Goal: Find specific page/section: Find specific page/section

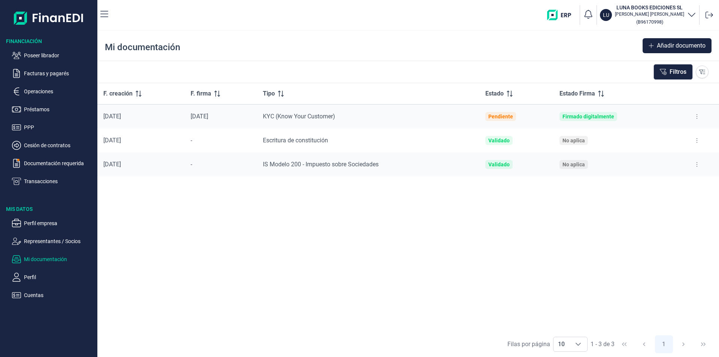
click at [456, 233] on div "F. creación F. firma Tipo Estado Estado Firma [DATE] [DATE] KYC (Know Your Cust…" at bounding box center [407, 207] width 621 height 248
drag, startPoint x: 36, startPoint y: 55, endPoint x: 43, endPoint y: 62, distance: 9.8
click at [36, 55] on p "Poseer librador" at bounding box center [59, 55] width 70 height 9
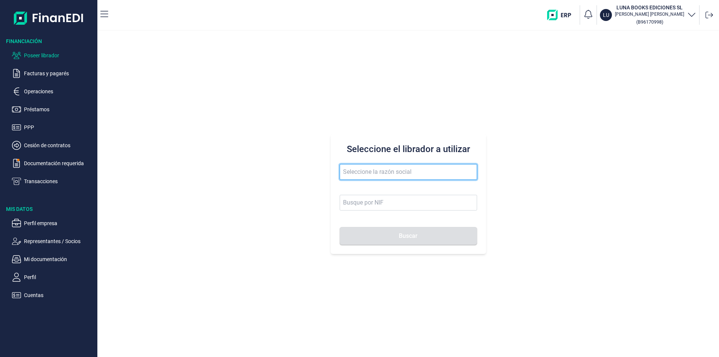
click at [341, 170] on input "text" at bounding box center [408, 172] width 137 height 16
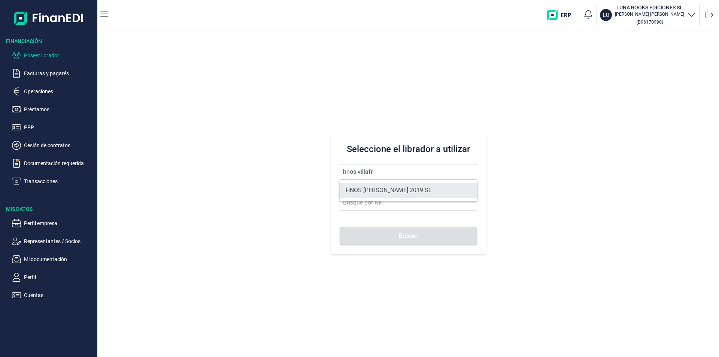
click at [385, 188] on li "HNOS [PERSON_NAME] 2019 SL" at bounding box center [408, 190] width 137 height 15
type input "HNOS [PERSON_NAME] 2019 SL"
type input "B45843273"
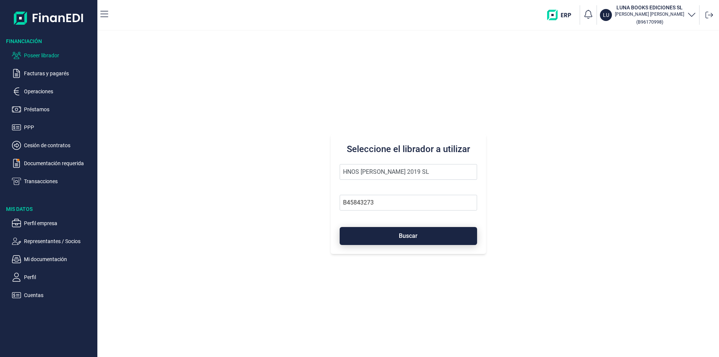
click at [391, 234] on button "Buscar" at bounding box center [408, 236] width 137 height 18
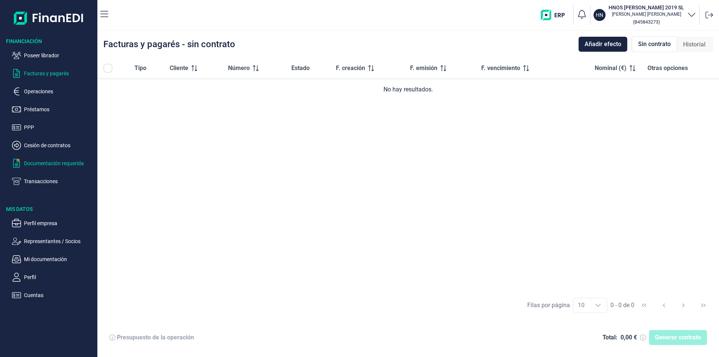
click at [40, 162] on p "Documentación requerida" at bounding box center [59, 163] width 70 height 9
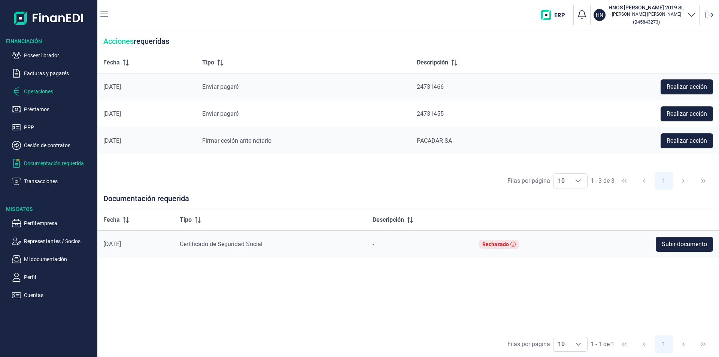
click at [46, 91] on p "Operaciones" at bounding box center [59, 91] width 70 height 9
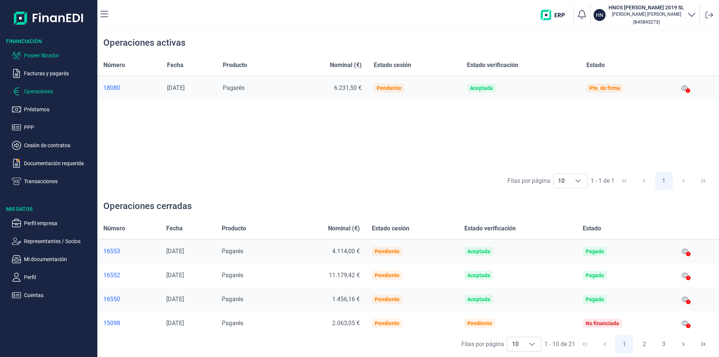
click at [47, 55] on p "Poseer librador" at bounding box center [59, 55] width 70 height 9
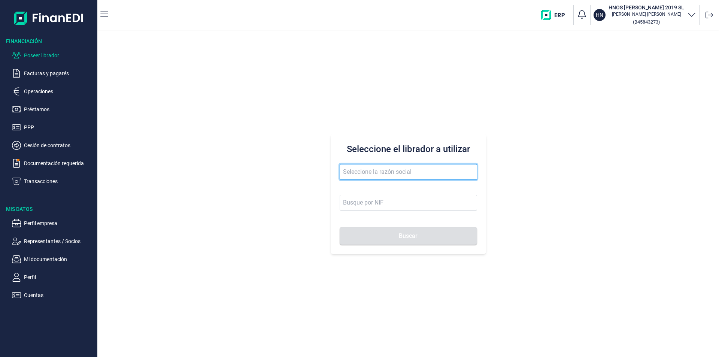
click at [364, 175] on input "text" at bounding box center [408, 172] width 137 height 16
type input "a"
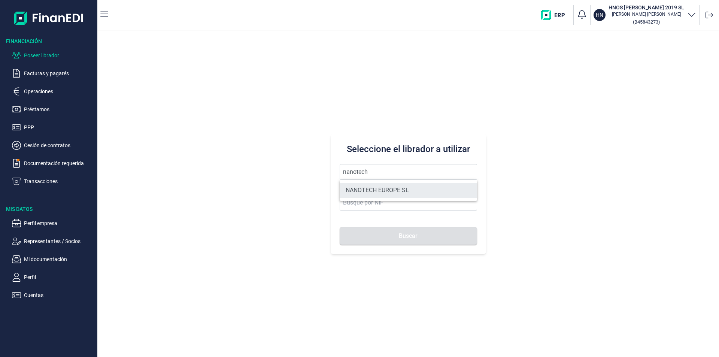
click at [374, 188] on li "NANOTECH EUROPE SL" at bounding box center [408, 190] width 137 height 15
type input "NANOTECH EUROPE SL"
type input "B66718065"
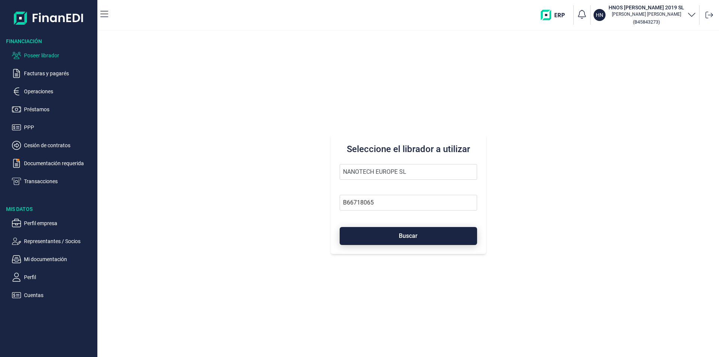
click at [389, 235] on button "Buscar" at bounding box center [408, 236] width 137 height 18
